Goal: Task Accomplishment & Management: Manage account settings

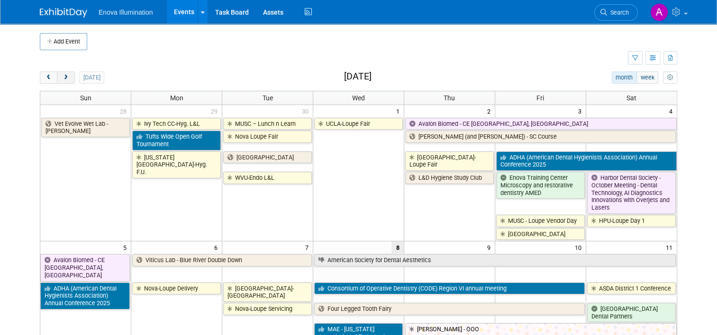
click at [62, 76] on span "next" at bounding box center [65, 78] width 7 height 6
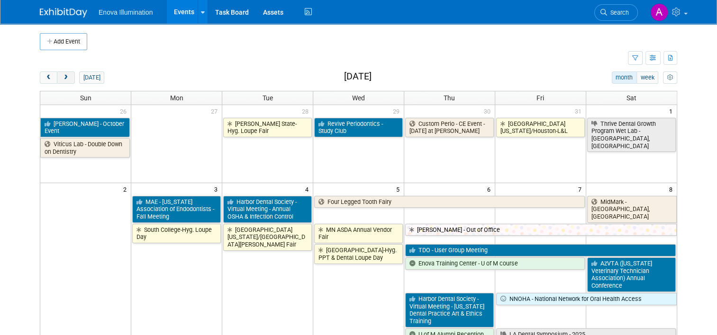
click at [62, 76] on span "next" at bounding box center [65, 78] width 7 height 6
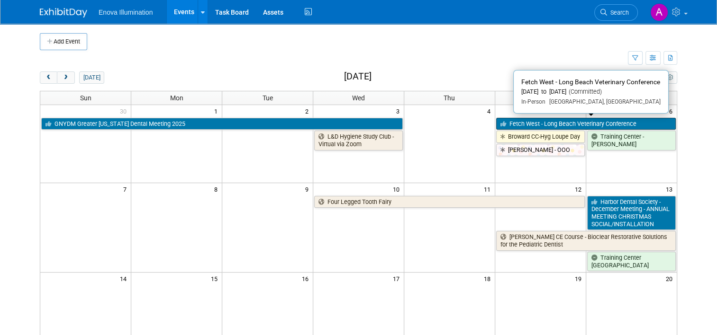
click at [567, 121] on link "Fetch West - Long Beach Veterinary Conference" at bounding box center [586, 124] width 180 height 12
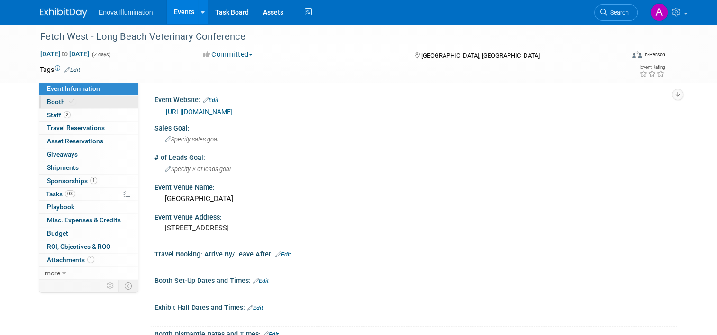
click at [75, 108] on link "Booth" at bounding box center [88, 102] width 99 height 13
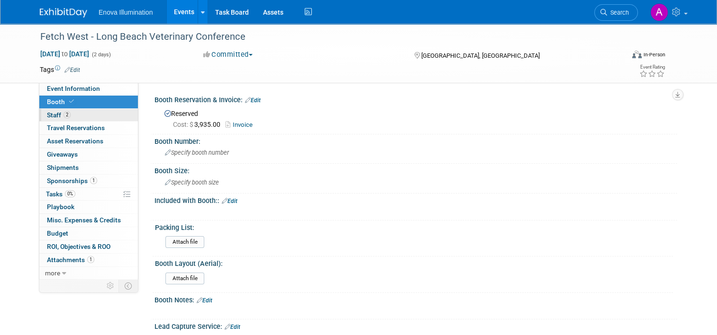
click at [74, 114] on link "2 Staff 2" at bounding box center [88, 115] width 99 height 13
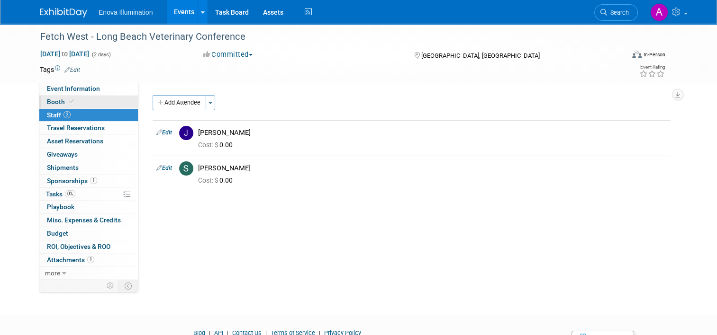
click at [81, 102] on link "Booth" at bounding box center [88, 102] width 99 height 13
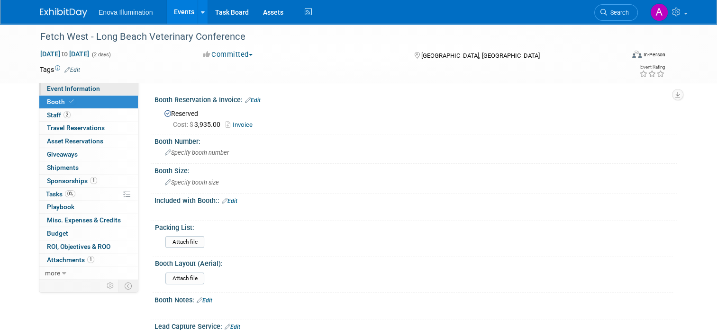
click at [94, 94] on link "Event Information" at bounding box center [88, 88] width 99 height 13
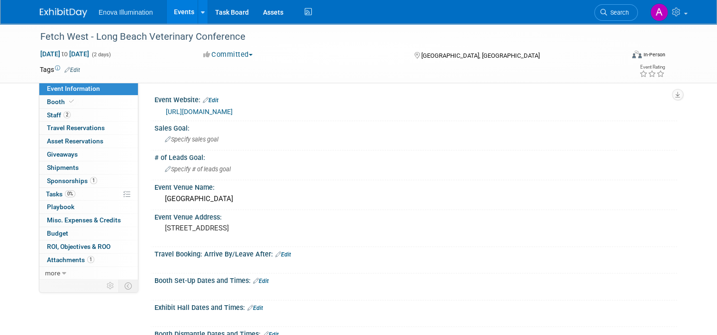
click at [233, 108] on link "https://www.dvm360events.com/event/fetch-long-beach-conference/" at bounding box center [199, 112] width 67 height 8
click at [96, 97] on link "Booth" at bounding box center [88, 102] width 99 height 13
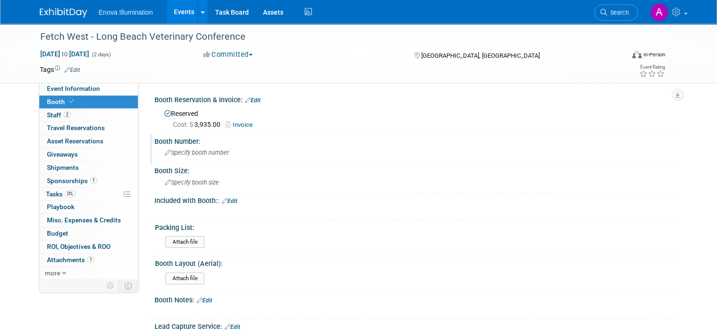
click at [184, 153] on span "Specify booth number" at bounding box center [197, 152] width 64 height 7
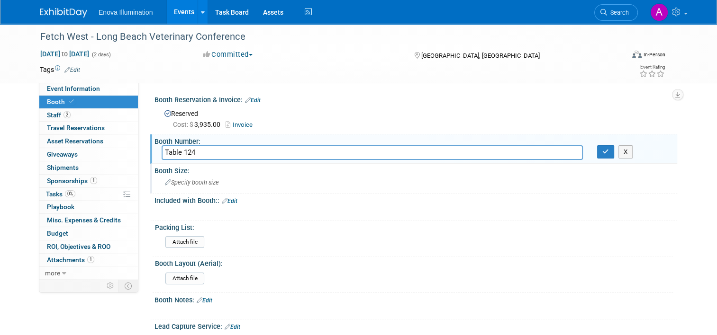
type input "Table 124"
click at [186, 179] on span "Specify booth size" at bounding box center [192, 182] width 54 height 7
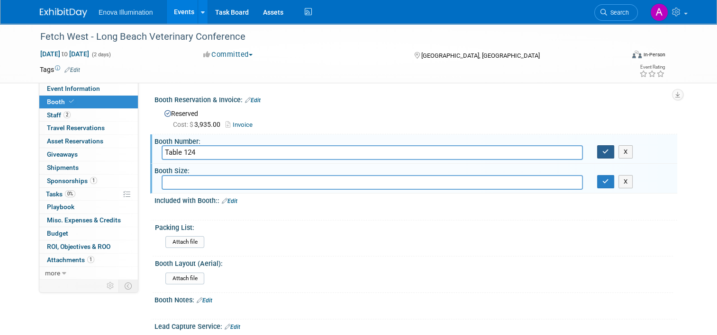
click at [613, 150] on button "button" at bounding box center [605, 151] width 17 height 13
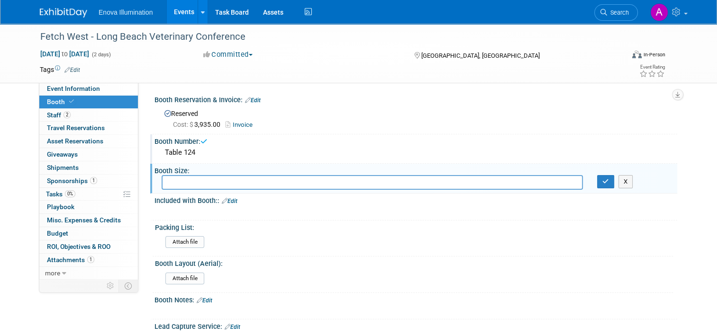
click at [180, 182] on input "text" at bounding box center [372, 182] width 421 height 15
type input "t"
type input "Table tops"
click at [614, 180] on button "button" at bounding box center [605, 181] width 17 height 13
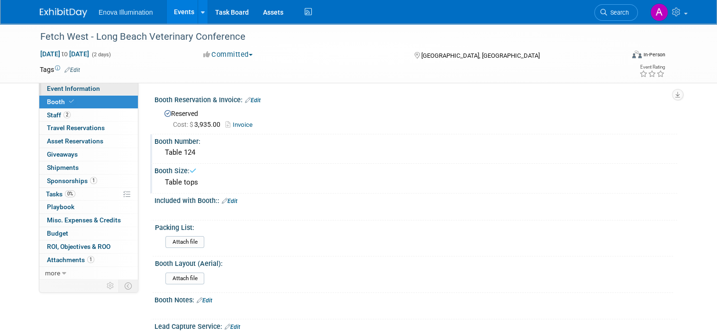
click at [66, 90] on span "Event Information" at bounding box center [73, 89] width 53 height 8
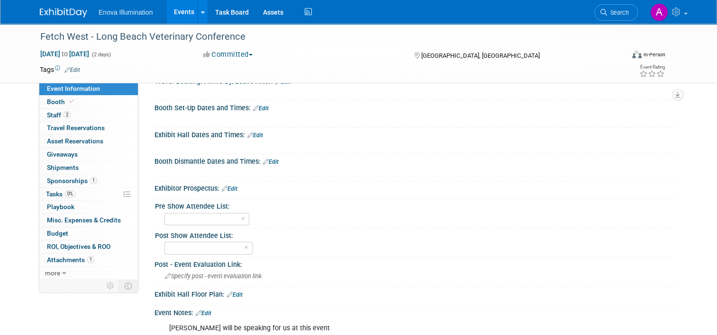
scroll to position [189, 0]
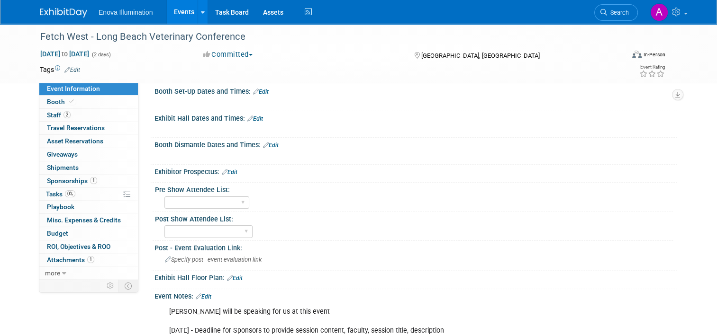
click at [230, 276] on link "Edit" at bounding box center [235, 278] width 16 height 7
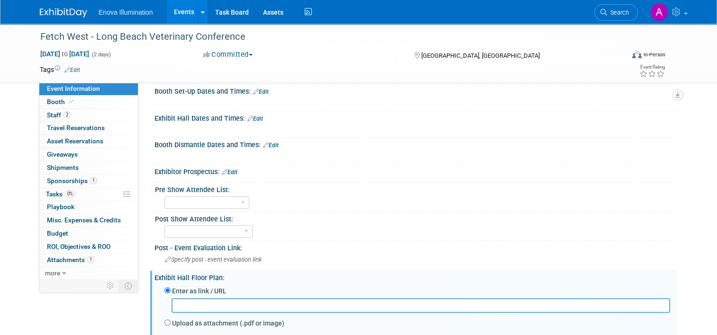
click at [207, 302] on input "text" at bounding box center [420, 305] width 498 height 15
type input "https://mjhevents.expocad.com/Events/2025wes/index.html"
click at [294, 273] on div "Exhibit Hall Floor Plan: Edit" at bounding box center [415, 277] width 522 height 12
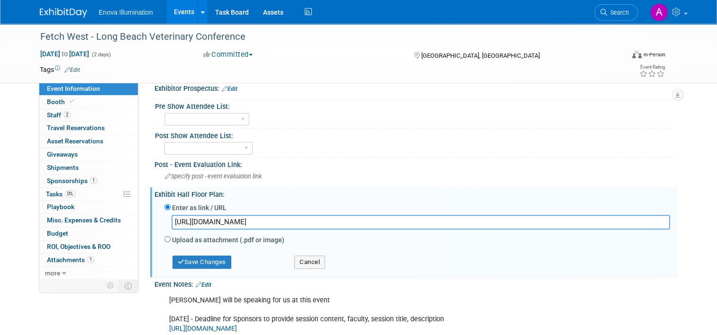
scroll to position [284, 0]
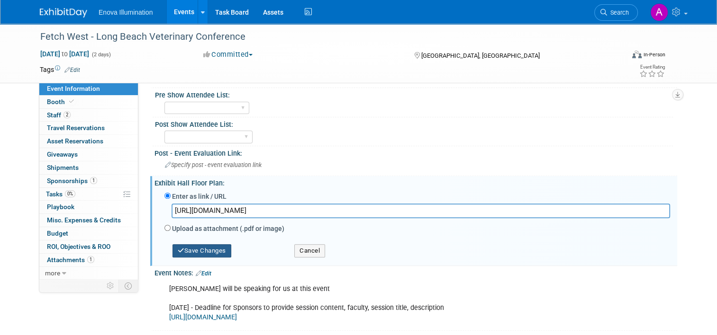
click at [190, 248] on button "Save Changes" at bounding box center [201, 250] width 59 height 13
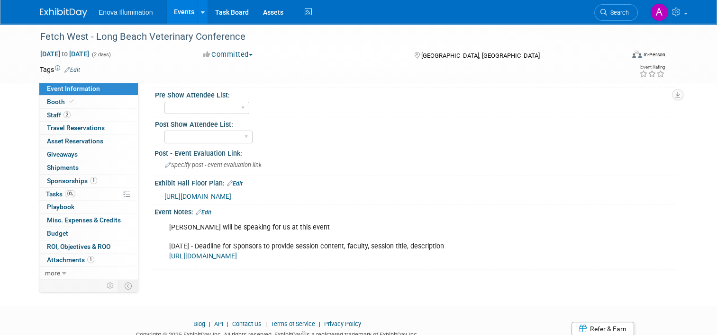
click at [620, 10] on span "Search" at bounding box center [618, 12] width 22 height 7
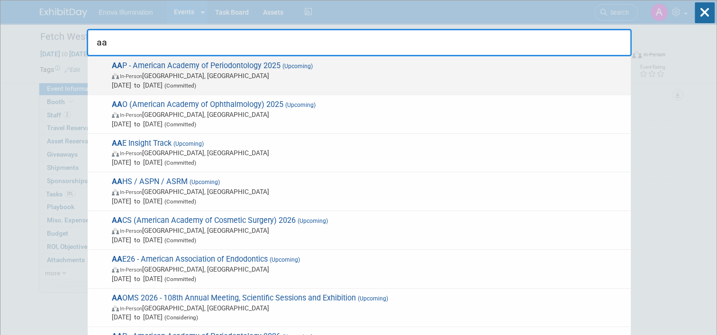
type input "aa"
click at [150, 63] on span "AA P - American Academy of Periodontology 2025 (Upcoming) In-Person Toronto, Ca…" at bounding box center [367, 75] width 517 height 29
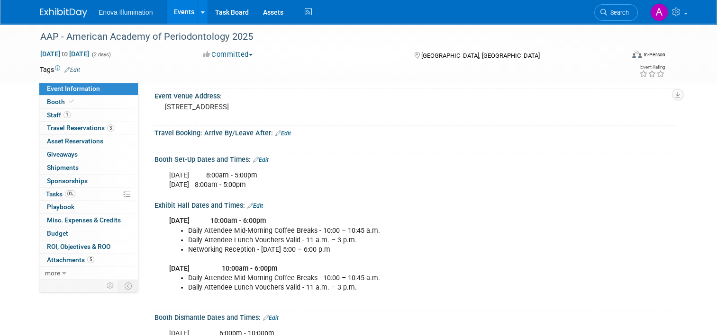
scroll to position [142, 0]
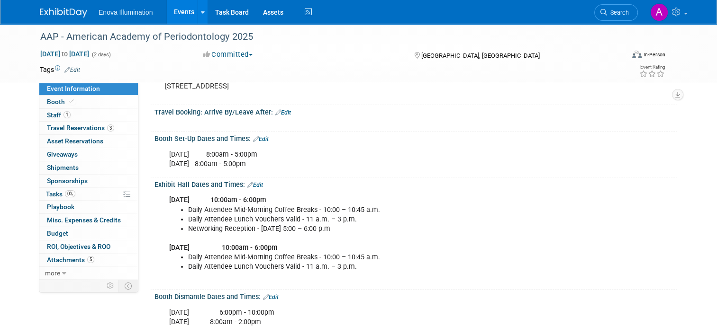
click at [47, 10] on img at bounding box center [63, 12] width 47 height 9
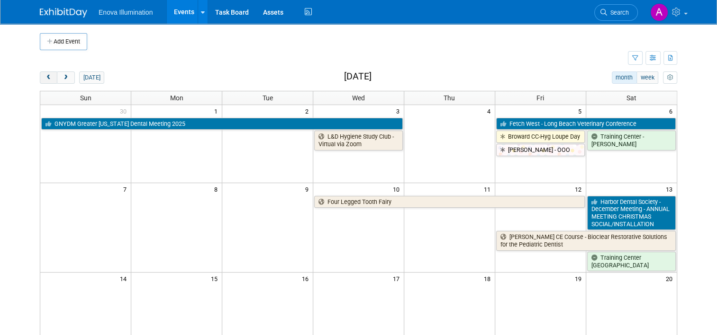
click at [45, 76] on span "prev" at bounding box center [48, 78] width 7 height 6
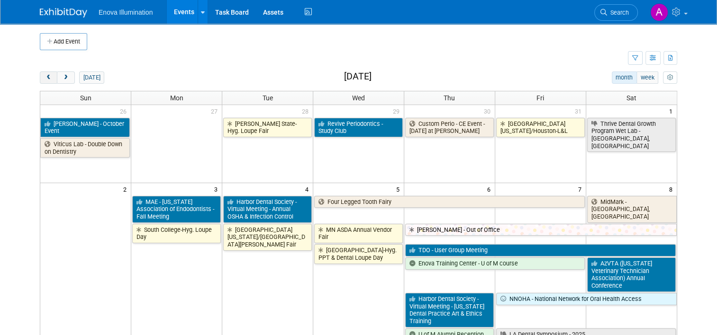
click at [45, 76] on span "prev" at bounding box center [48, 78] width 7 height 6
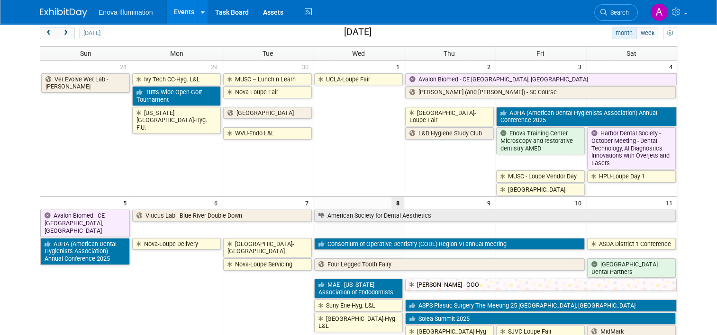
scroll to position [189, 0]
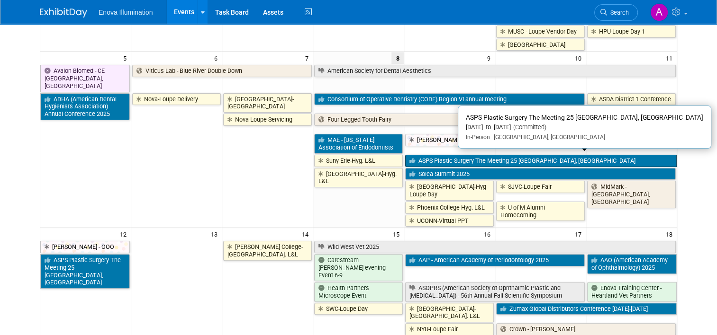
click at [485, 158] on link "ASPS Plastic Surgery The Meeting 25 New Orleans, LA" at bounding box center [540, 161] width 271 height 12
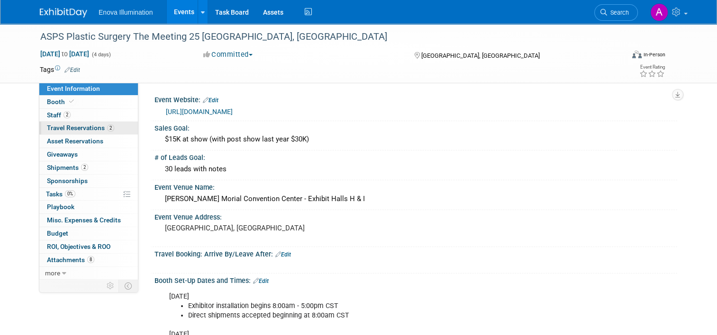
click at [87, 129] on span "Travel Reservations 2" at bounding box center [80, 128] width 67 height 8
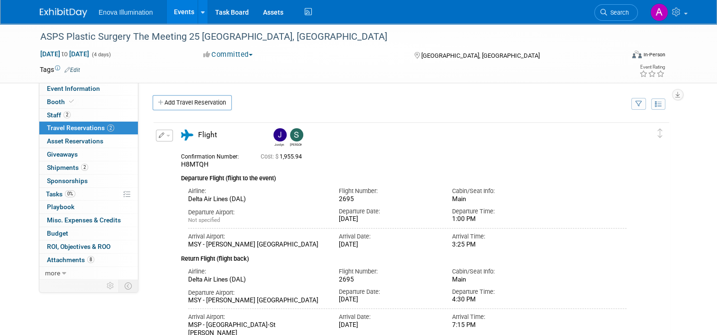
click at [54, 13] on img at bounding box center [63, 12] width 47 height 9
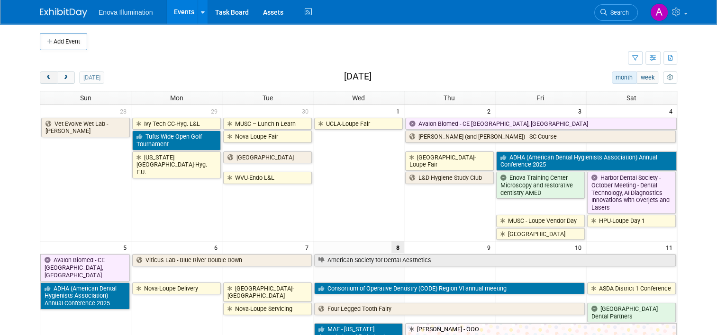
click at [45, 78] on span "prev" at bounding box center [48, 78] width 7 height 6
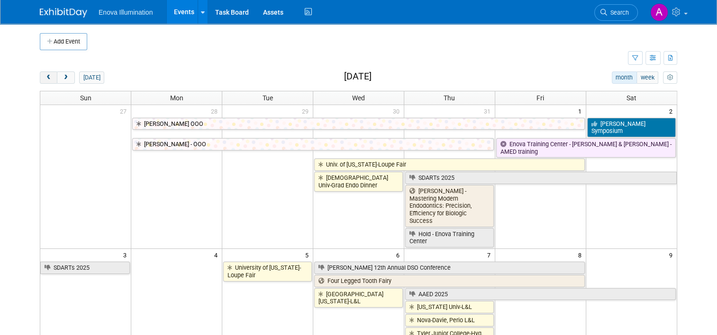
click at [45, 78] on span "prev" at bounding box center [48, 78] width 7 height 6
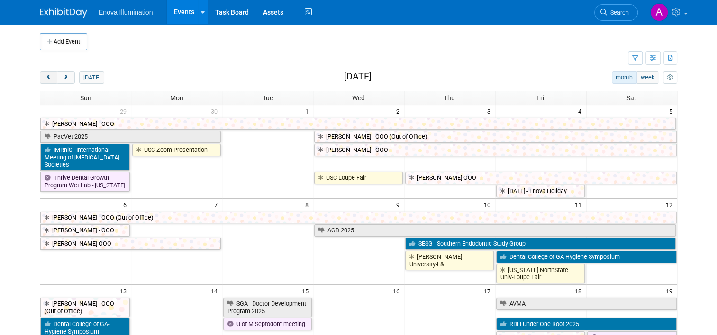
click at [45, 78] on span "prev" at bounding box center [48, 78] width 7 height 6
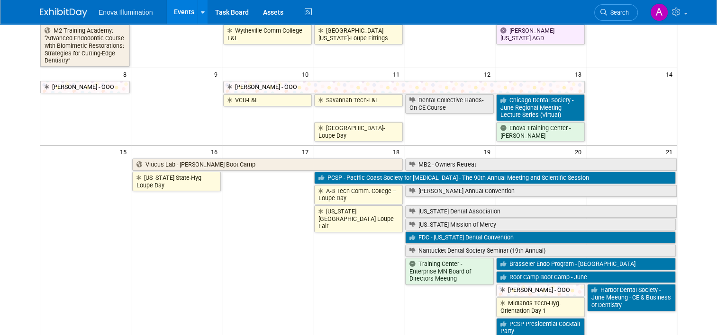
scroll to position [189, 0]
